Goal: Task Accomplishment & Management: Use online tool/utility

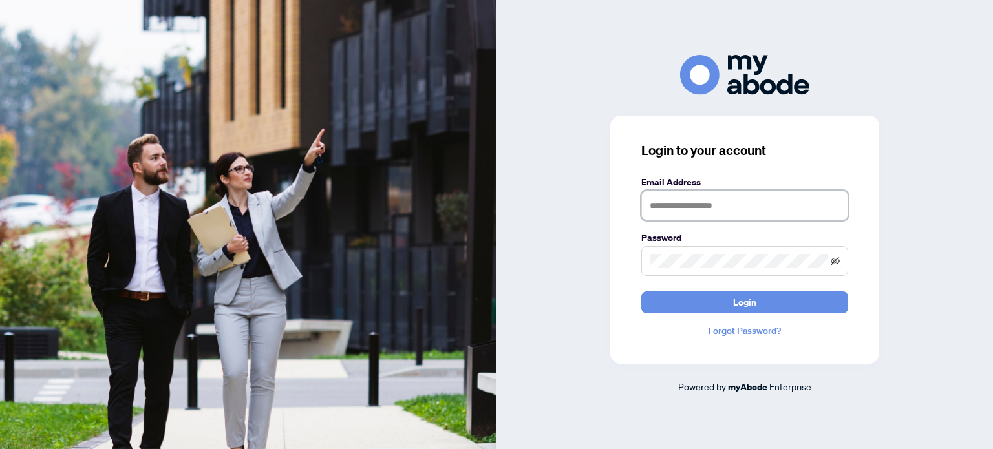
type input "**********"
click at [838, 260] on icon "eye-invisible" at bounding box center [834, 261] width 9 height 9
click at [838, 260] on icon "eye" at bounding box center [834, 261] width 9 height 9
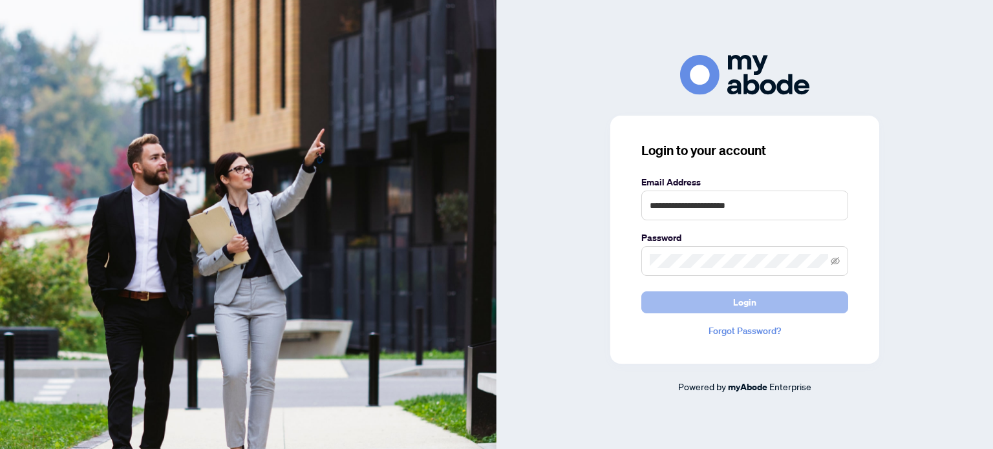
click at [756, 301] on button "Login" at bounding box center [744, 302] width 207 height 22
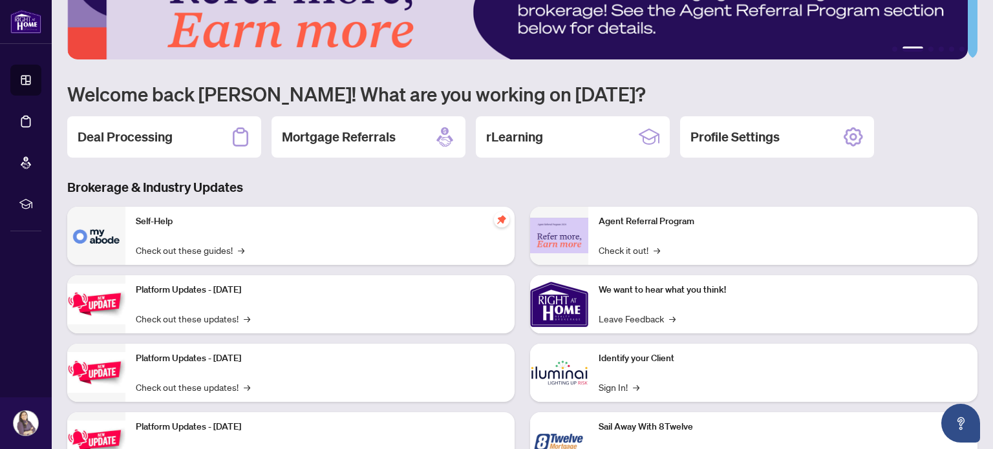
scroll to position [109, 0]
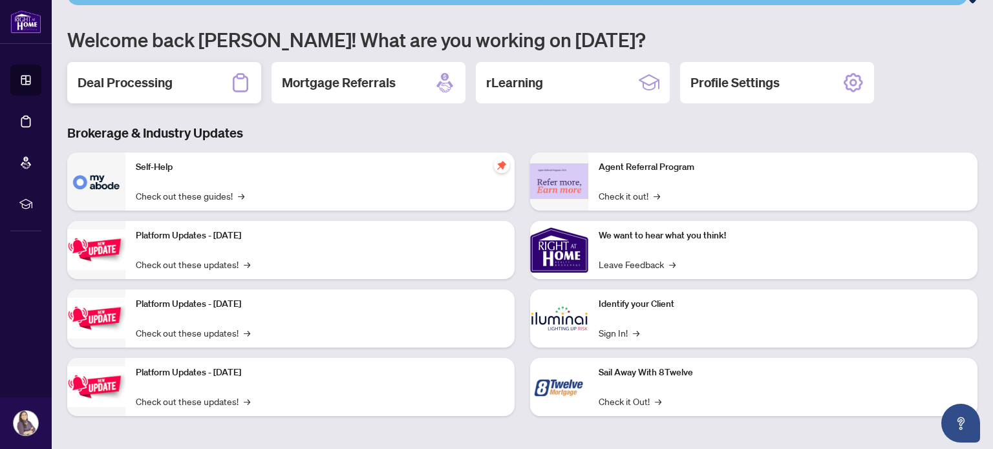
click at [149, 87] on h2 "Deal Processing" at bounding box center [125, 83] width 95 height 18
